Goal: Communication & Community: Answer question/provide support

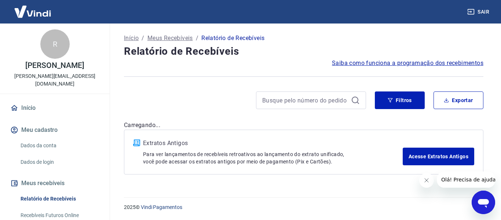
drag, startPoint x: 476, startPoint y: 201, endPoint x: 482, endPoint y: 201, distance: 5.5
click at [482, 201] on icon "Abrir janela de mensagens" at bounding box center [483, 203] width 11 height 9
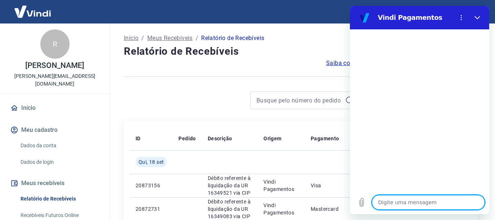
click at [411, 208] on textarea at bounding box center [428, 202] width 113 height 15
type textarea "b"
type textarea "x"
type textarea "bO"
type textarea "x"
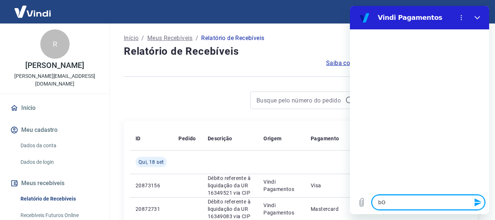
type textarea "bOM"
type textarea "x"
type textarea "bOM"
type textarea "x"
type textarea "bOM"
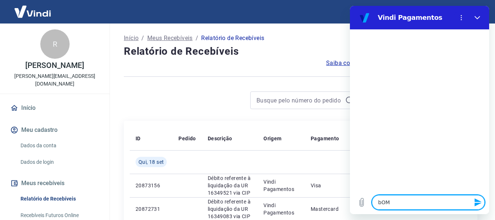
type textarea "x"
type textarea "bO"
type textarea "x"
type textarea "b"
type textarea "x"
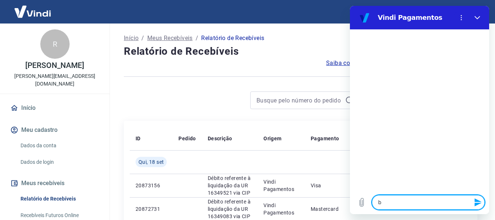
type textarea "x"
type textarea "B"
type textarea "x"
type textarea "Bo"
type textarea "x"
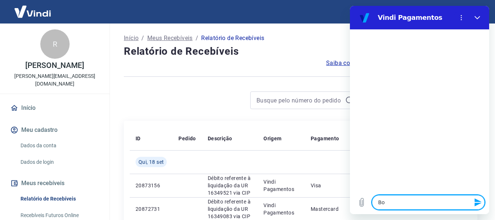
type textarea "Bom"
type textarea "x"
type textarea "Bom"
type textarea "x"
type textarea "Bom d"
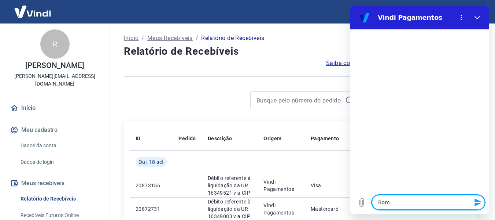
type textarea "x"
type textarea "Bom di"
type textarea "x"
type textarea "Bom dia"
type textarea "x"
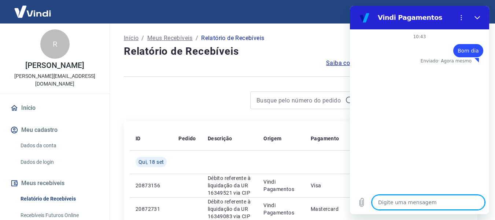
type textarea "x"
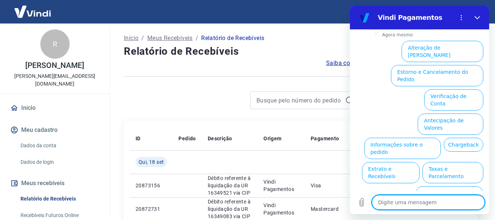
scroll to position [67, 0]
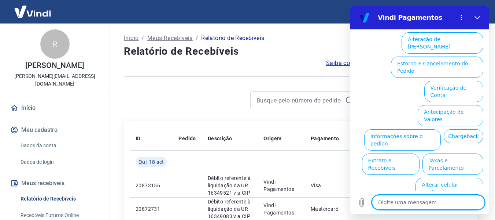
type textarea "F"
type textarea "x"
type textarea "Fa"
type textarea "x"
type textarea "Faa"
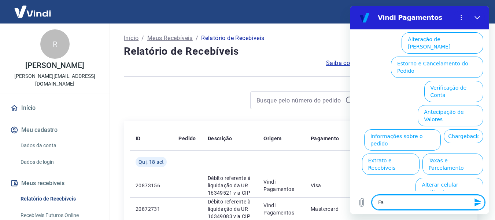
type textarea "x"
type textarea "Fa"
type textarea "x"
type textarea "Faç"
type textarea "x"
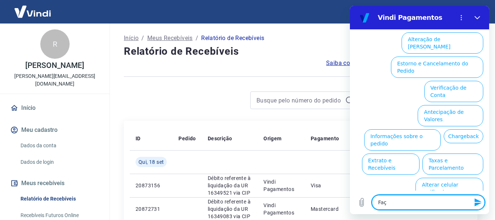
type textarea "Fa"
type textarea "x"
type textarea "Fal"
type textarea "x"
type textarea "Fala"
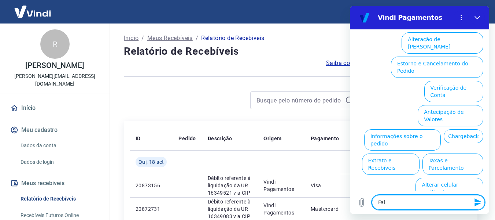
type textarea "x"
type textarea "Falar"
type textarea "x"
type textarea "Falar"
type textarea "x"
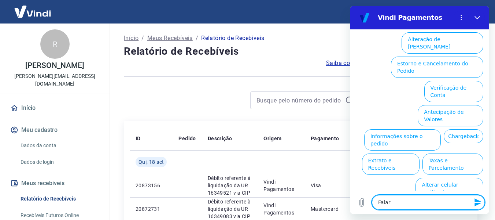
type textarea "Falar c"
type textarea "x"
type textarea "Falar co"
type textarea "x"
type textarea "Falar com"
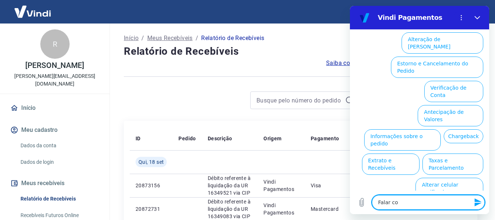
type textarea "x"
type textarea "Falar com"
type textarea "x"
type textarea "Falar com a"
type textarea "x"
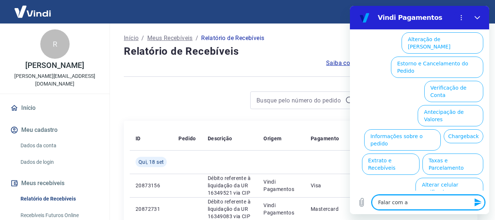
type textarea "Falar com at"
type textarea "x"
type textarea "Falar com ate"
type textarea "x"
type textarea "Falar com [GEOGRAPHIC_DATA]"
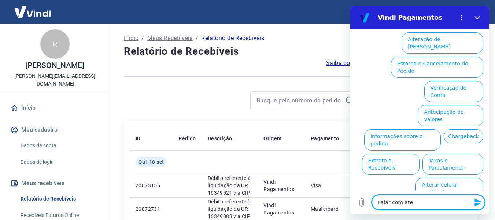
type textarea "x"
type textarea "Falar com atend"
type textarea "x"
type textarea "Falar com atende"
type textarea "x"
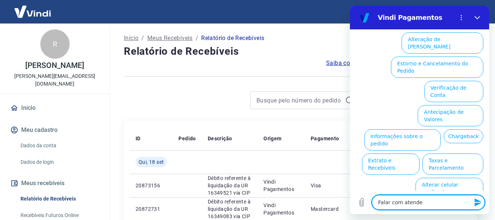
type textarea "Falar com atenden"
type textarea "x"
type textarea "Falar com atendend"
type textarea "x"
type textarea "Falar com atendendo"
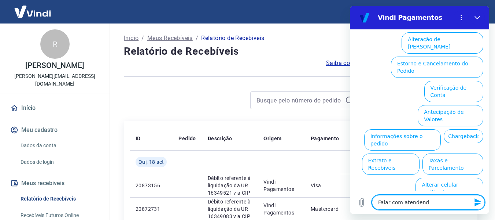
type textarea "x"
type textarea "Falar com atendend"
type textarea "x"
type textarea "Falar com atenden"
type textarea "x"
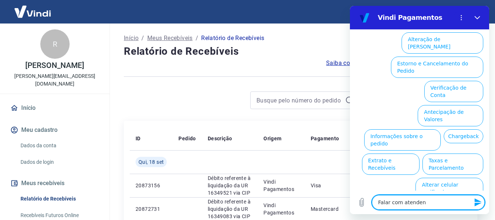
type textarea "Falar com atendent"
type textarea "x"
type textarea "Falar com atendente"
type textarea "x"
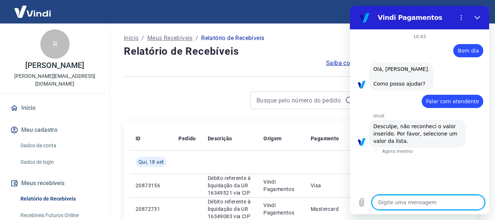
type textarea "x"
type textarea "C"
type textarea "x"
type textarea "Ca"
type textarea "x"
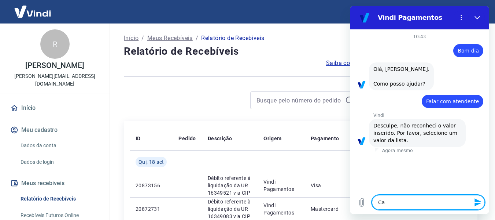
type textarea "Can"
type textarea "x"
type textarea "Canc"
type textarea "x"
type textarea "Cancl"
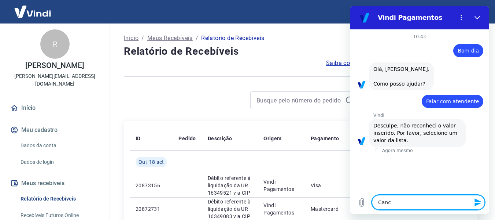
type textarea "x"
type textarea "Canc"
type textarea "x"
type textarea "Cance"
type textarea "x"
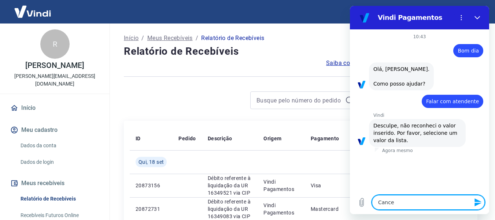
type textarea "Cancel"
type textarea "x"
type textarea "Cancela"
type textarea "x"
type textarea "Cancelam"
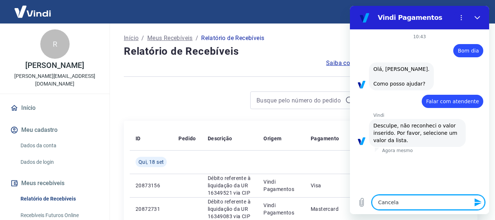
type textarea "x"
type textarea "Cancelame"
type textarea "x"
type textarea "Cancelamen"
type textarea "x"
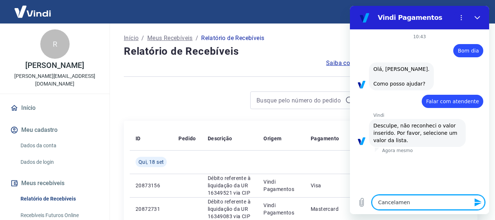
type textarea "Cancelament"
type textarea "x"
type textarea "Cancelamento"
type textarea "x"
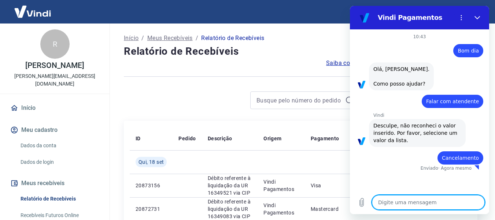
type textarea "x"
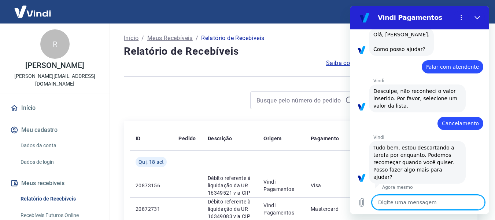
scroll to position [36, 0]
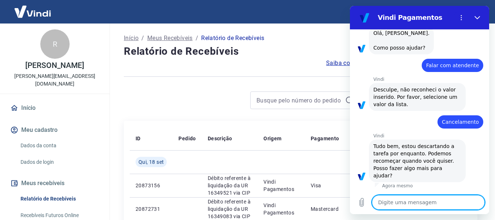
type textarea "R"
type textarea "x"
type textarea "Re"
type textarea "x"
type textarea "Rec"
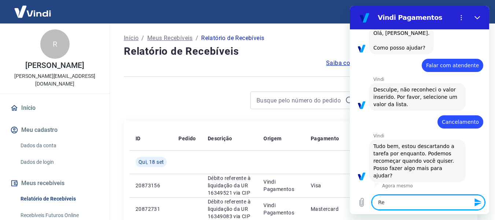
type textarea "x"
type textarea "Reco"
type textarea "x"
type textarea "Recom"
type textarea "x"
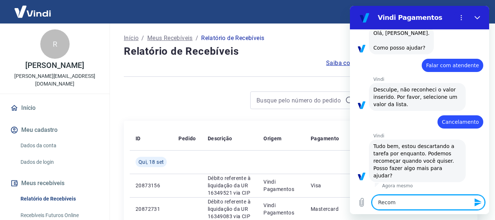
type textarea "Recome"
type textarea "x"
type textarea "Recomeç"
type textarea "x"
type textarea "Recomeça"
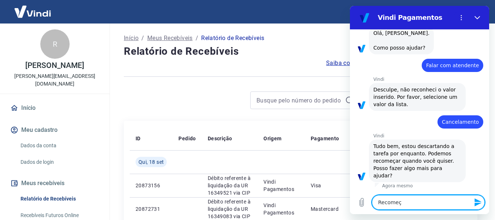
type textarea "x"
type textarea "Recomeçar"
type textarea "x"
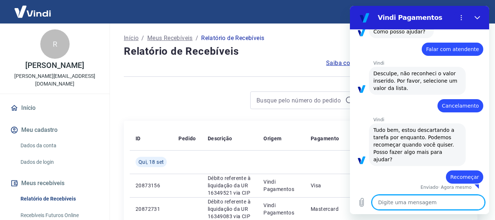
scroll to position [54, 0]
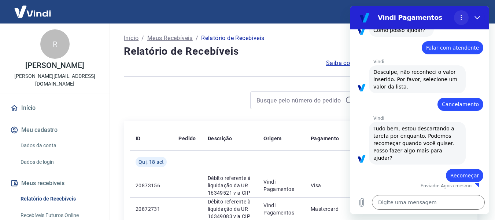
click at [462, 19] on icon "Menu de opções" at bounding box center [462, 18] width 6 height 6
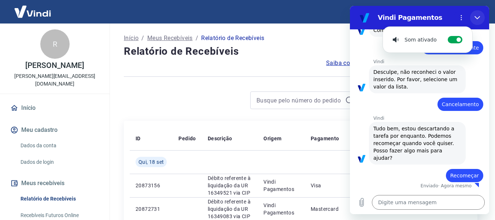
click at [477, 16] on icon "Fechar" at bounding box center [478, 18] width 6 height 6
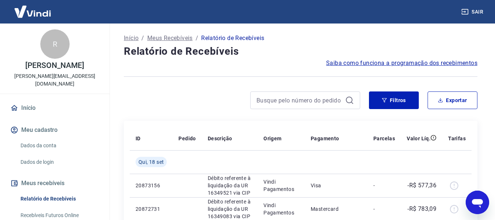
click at [477, 203] on icon "Abrir janela de mensagens" at bounding box center [477, 203] width 11 height 9
type textarea "x"
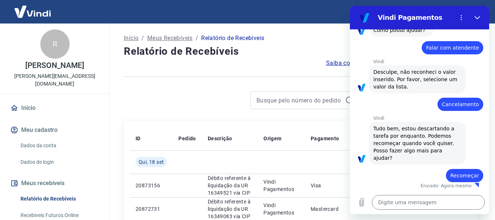
click at [413, 147] on span "Tudo bem, estou descartando a tarefa por enquanto. Podemos recomeçar quando voc…" at bounding box center [418, 143] width 88 height 37
drag, startPoint x: 416, startPoint y: 179, endPoint x: 376, endPoint y: 192, distance: 42.3
click at [416, 179] on div "diz: Recomeçar" at bounding box center [416, 173] width 133 height 18
click at [413, 198] on textarea at bounding box center [428, 202] width 113 height 15
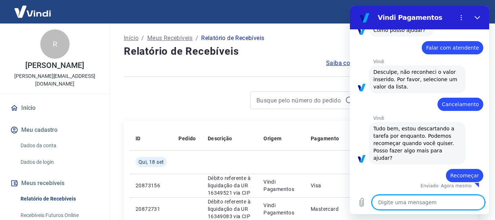
type textarea "F"
type textarea "x"
type textarea "Fa"
type textarea "x"
type textarea "Fal"
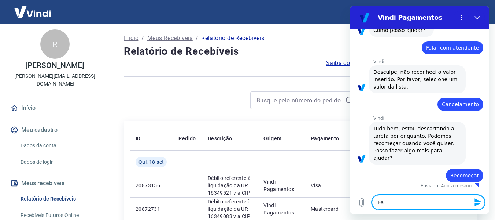
type textarea "x"
type textarea "Fala"
type textarea "x"
type textarea "Falar"
type textarea "x"
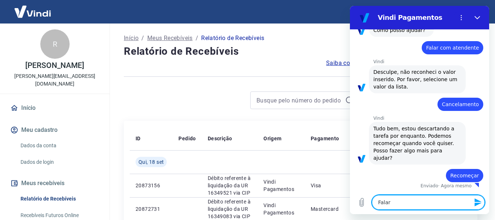
type textarea "Falar"
type textarea "x"
type textarea "Falar c"
type textarea "x"
type textarea "Falar co"
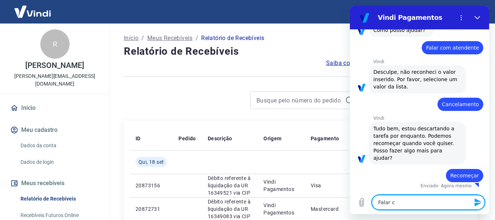
type textarea "x"
type textarea "Falar com"
type textarea "x"
type textarea "Falar com"
type textarea "x"
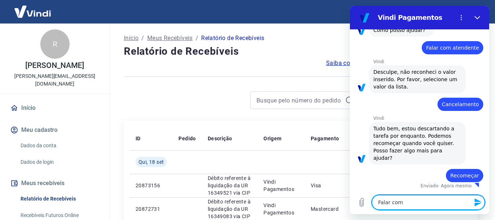
type textarea "Falar com a"
type textarea "x"
type textarea "Falar com at"
type textarea "x"
type textarea "Falar com ate"
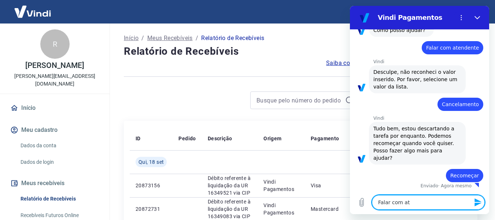
type textarea "x"
type textarea "Falar com [GEOGRAPHIC_DATA]"
type textarea "x"
type textarea "Falar com atend"
type textarea "x"
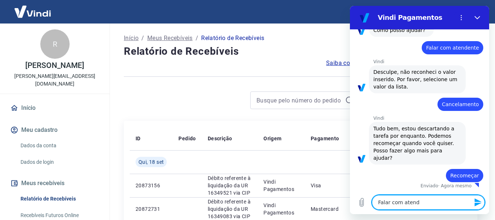
type textarea "Falar com atende"
type textarea "x"
type textarea "Falar com atenden"
type textarea "x"
type textarea "Falar com atendent"
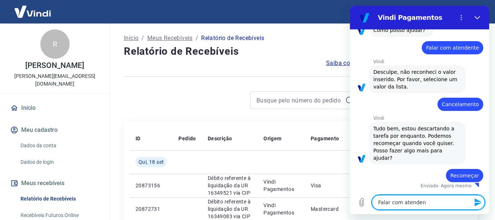
type textarea "x"
type textarea "Falar com atendente"
type textarea "x"
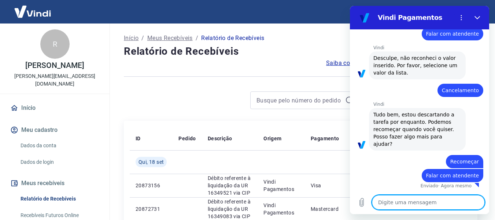
scroll to position [67, 0]
type textarea "x"
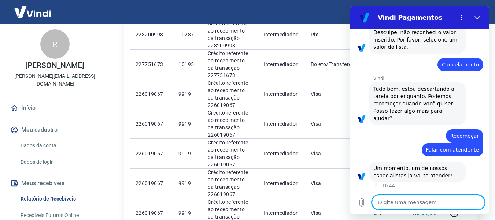
scroll to position [293, 0]
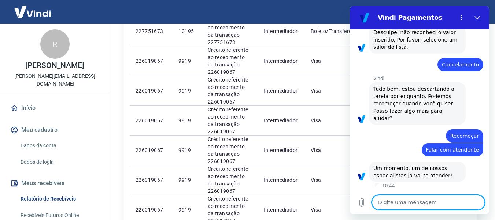
type textarea "B"
type textarea "x"
type textarea "Bo"
type textarea "x"
type textarea "Bom"
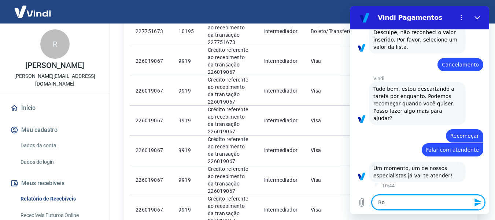
type textarea "x"
type textarea "Bom"
type textarea "x"
type textarea "Bom d"
type textarea "x"
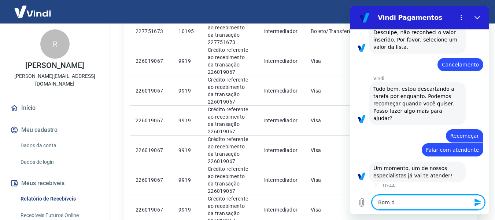
type textarea "Bom di"
type textarea "x"
type textarea "Bom dia"
type textarea "x"
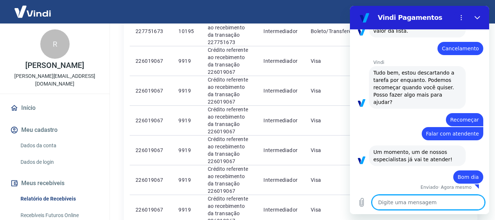
scroll to position [111, 0]
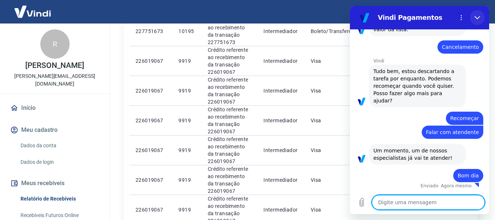
click at [475, 15] on icon "Fechar" at bounding box center [478, 18] width 6 height 6
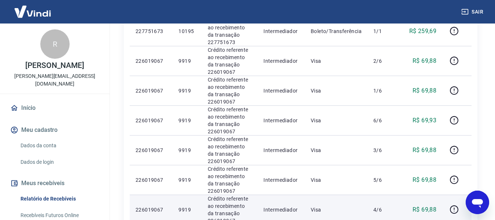
click at [462, 195] on td at bounding box center [456, 209] width 29 height 30
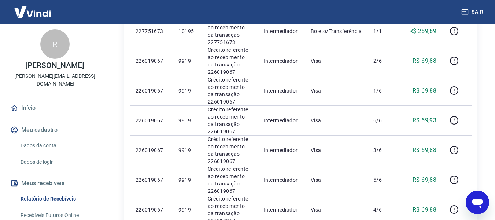
click at [473, 198] on icon "Abrir janela de mensagens" at bounding box center [477, 201] width 13 height 13
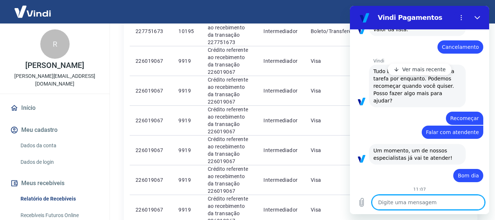
scroll to position [193, 0]
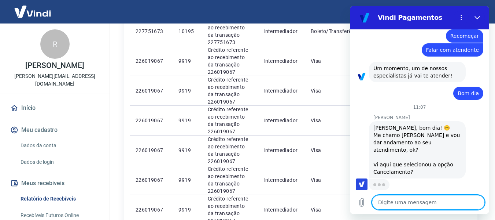
click at [403, 203] on textarea at bounding box center [428, 202] width 113 height 15
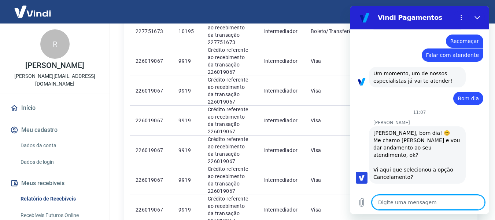
type textarea "x"
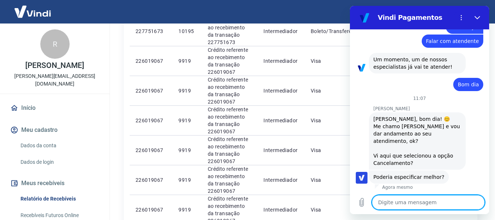
scroll to position [203, 0]
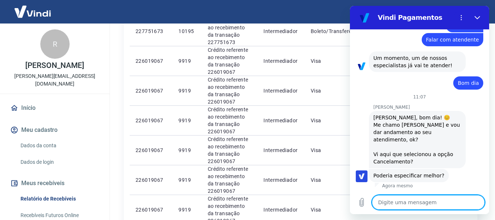
type textarea "b"
type textarea "x"
type textarea "bO"
type textarea "x"
type textarea "b"
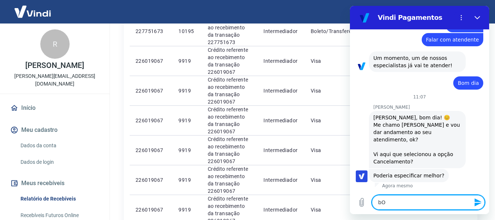
type textarea "x"
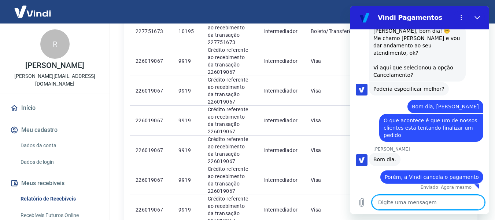
scroll to position [291, 0]
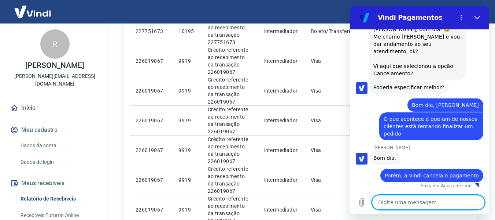
click at [399, 204] on textarea at bounding box center [428, 202] width 113 height 15
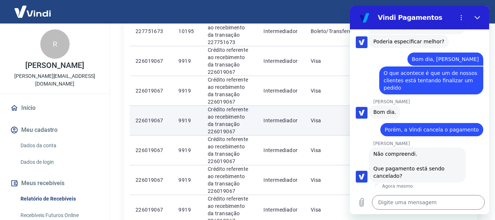
scroll to position [337, 0]
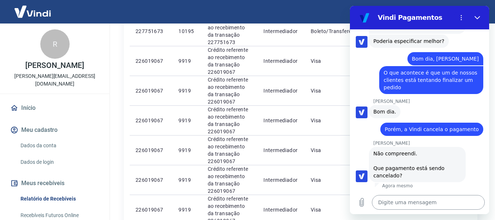
click at [389, 196] on textarea at bounding box center [428, 202] width 113 height 15
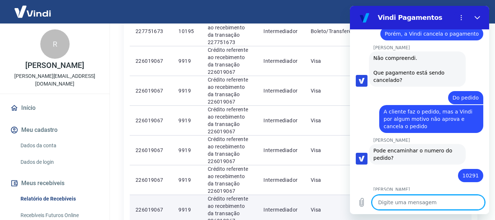
scroll to position [457, 0]
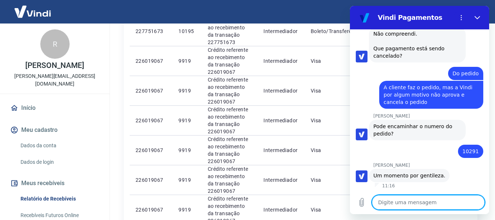
click at [418, 199] on textarea at bounding box center [428, 202] width 113 height 15
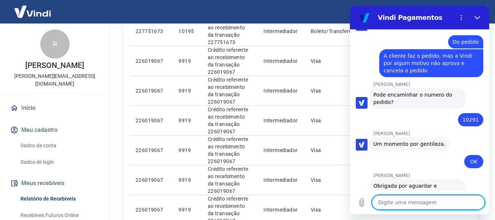
scroll to position [521, 0]
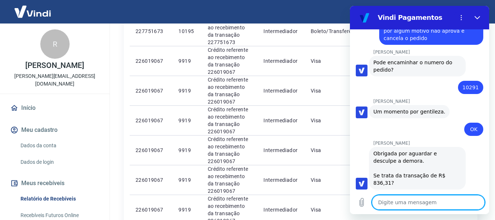
click at [419, 199] on textarea at bounding box center [428, 202] width 113 height 15
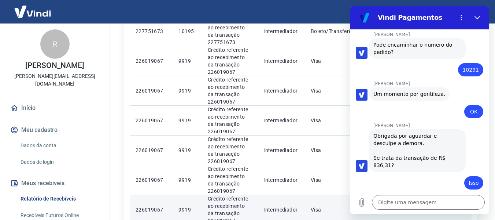
scroll to position [665, 0]
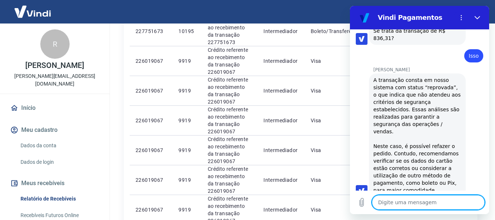
click at [435, 205] on textarea at bounding box center [428, 202] width 113 height 15
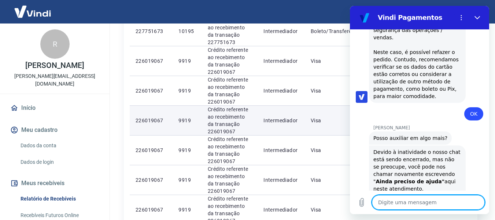
scroll to position [813, 0]
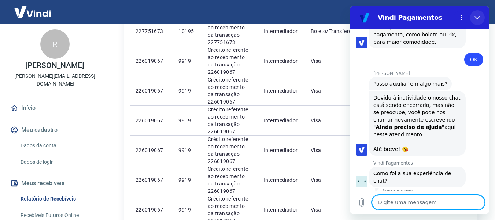
click at [478, 19] on icon "Fechar" at bounding box center [477, 17] width 5 height 3
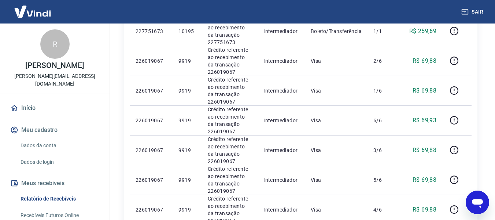
click at [477, 205] on icon "Abrir janela de mensagens" at bounding box center [477, 201] width 13 height 13
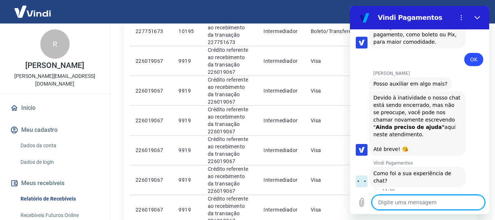
click at [423, 196] on button "Boa 👍" at bounding box center [433, 206] width 30 height 21
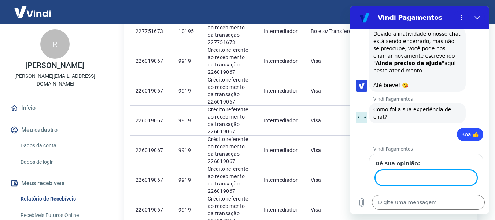
scroll to position [876, 0]
click at [449, 191] on button "Enviar" at bounding box center [463, 198] width 29 height 15
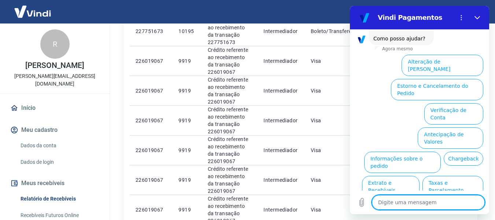
scroll to position [1101, 0]
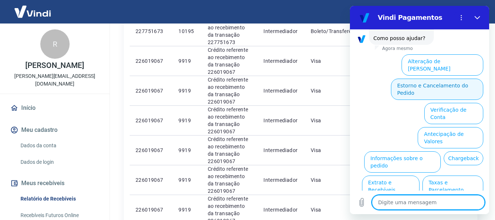
click at [423, 78] on button "Estorno e Cancelamento do Pedido" at bounding box center [437, 88] width 92 height 21
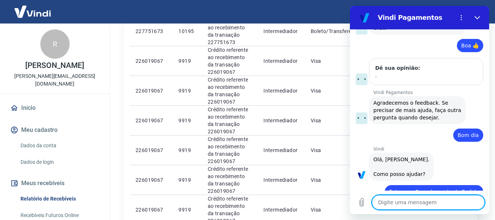
scroll to position [967, 0]
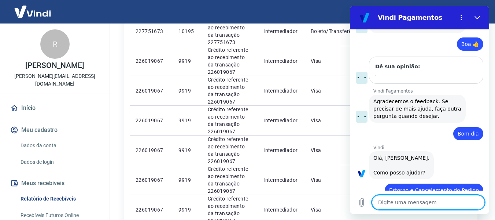
click at [412, 203] on textarea at bounding box center [428, 202] width 113 height 15
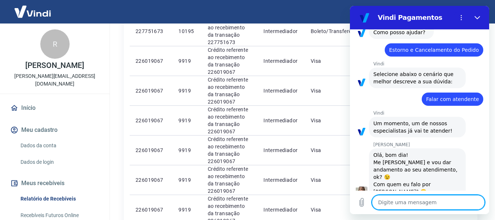
scroll to position [1109, 0]
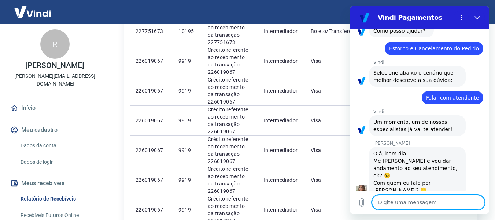
click at [430, 203] on textarea at bounding box center [428, 202] width 113 height 15
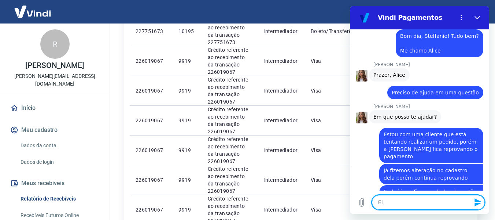
scroll to position [1282, 0]
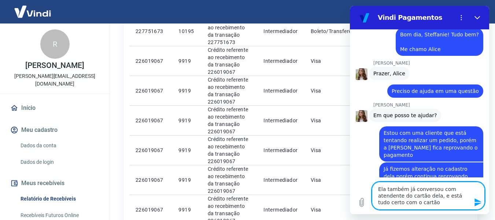
click at [401, 195] on textarea "Ela também já conversou com atendente do cartão dela, e está tudo certo com o c…" at bounding box center [428, 195] width 113 height 28
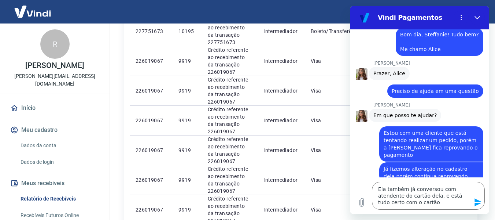
drag, startPoint x: 396, startPoint y: 196, endPoint x: 471, endPoint y: 107, distance: 117.1
click at [471, 122] on div "diz: Estou com uma cliente que está tentando realizar um pedido, porém a [PERSO…" at bounding box center [416, 142] width 133 height 40
click at [478, 201] on icon "Enviar mensagem" at bounding box center [478, 202] width 7 height 8
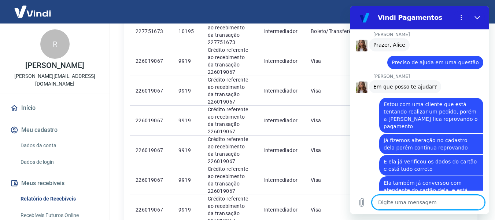
scroll to position [1334, 0]
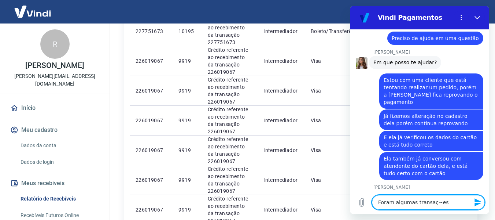
click at [446, 203] on textarea "Foram algumas transaç~es" at bounding box center [428, 202] width 113 height 15
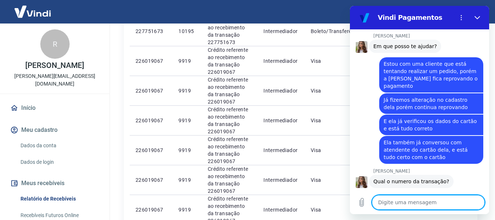
scroll to position [1352, 0]
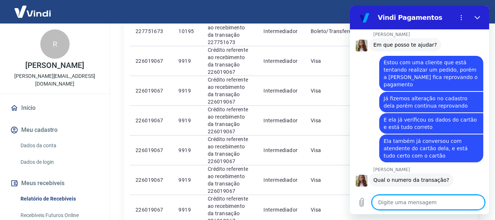
paste textarea "228243373"
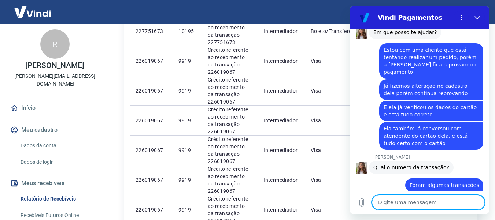
scroll to position [1366, 0]
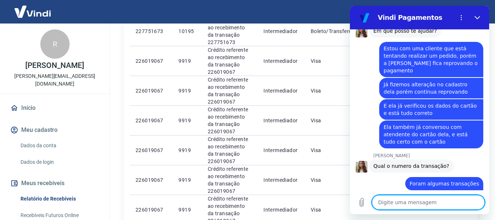
paste textarea "228276648"
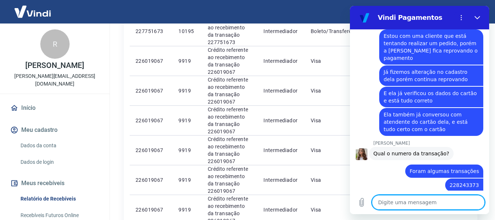
scroll to position [1380, 0]
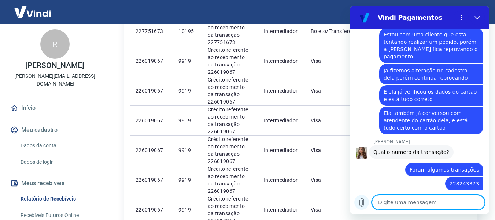
paste textarea "228285673"
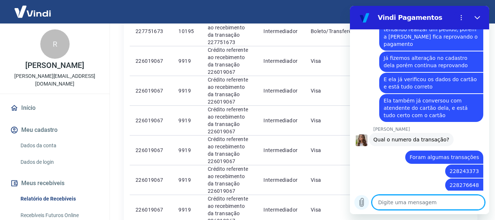
scroll to position [1394, 0]
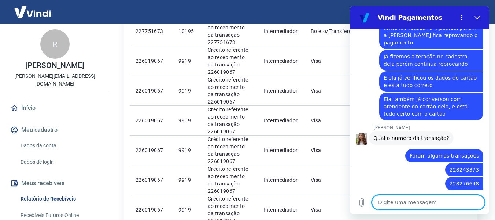
paste textarea "228175161"
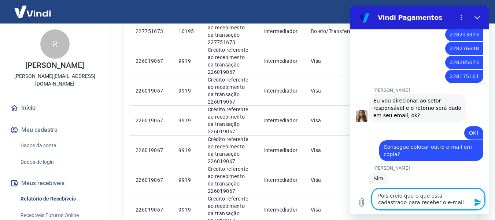
scroll to position [1530, 0]
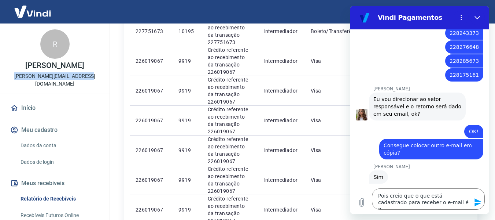
drag, startPoint x: 18, startPoint y: 76, endPoint x: 88, endPoint y: 76, distance: 70.4
click at [88, 76] on div "R [PERSON_NAME] [PERSON_NAME][EMAIL_ADDRESS][DOMAIN_NAME]" at bounding box center [55, 58] width 110 height 70
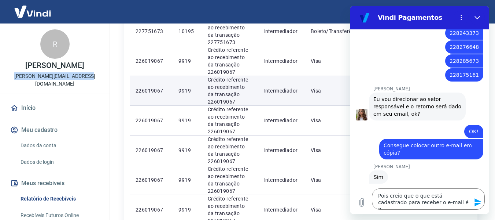
copy p "[PERSON_NAME][EMAIL_ADDRESS][DOMAIN_NAME]"
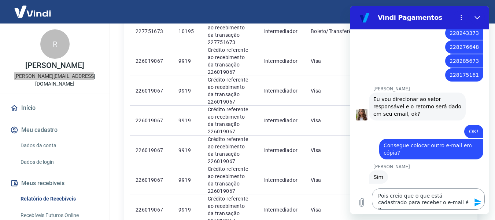
click at [443, 201] on textarea "Pois creio que o que está cadastrado para receber o e-mail é o" at bounding box center [428, 198] width 113 height 21
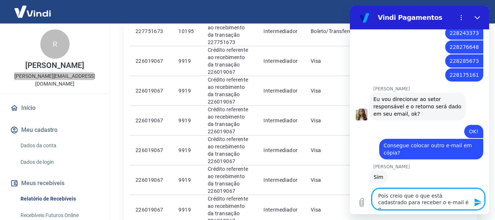
paste textarea "[PERSON_NAME][EMAIL_ADDRESS][DOMAIN_NAME]"
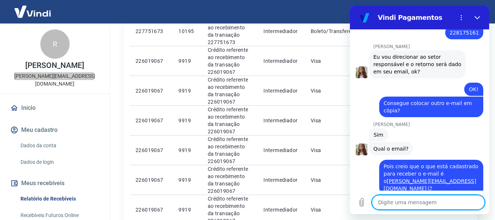
scroll to position [1574, 0]
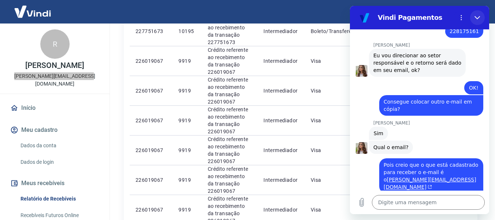
click at [479, 12] on button "Fechar" at bounding box center [477, 17] width 15 height 15
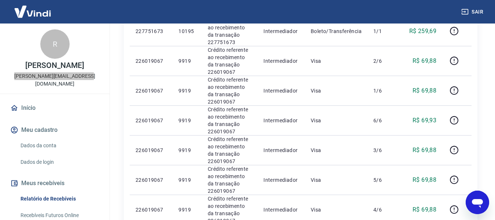
click at [479, 194] on div "Abrir janela de mensagens" at bounding box center [478, 202] width 22 height 22
